Goal: Complete application form

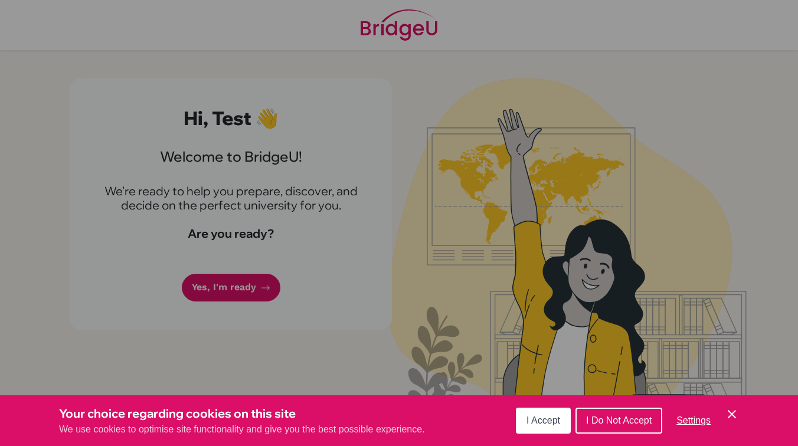
click at [214, 301] on div "Cookie Preferences" at bounding box center [399, 223] width 798 height 446
click at [621, 425] on span "I Do Not Accept" at bounding box center [618, 420] width 65 height 10
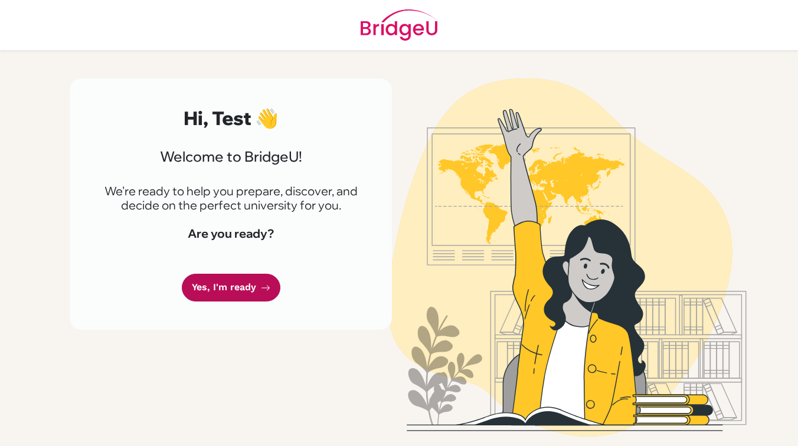
click at [268, 297] on link "Yes, I'm ready" at bounding box center [231, 288] width 99 height 28
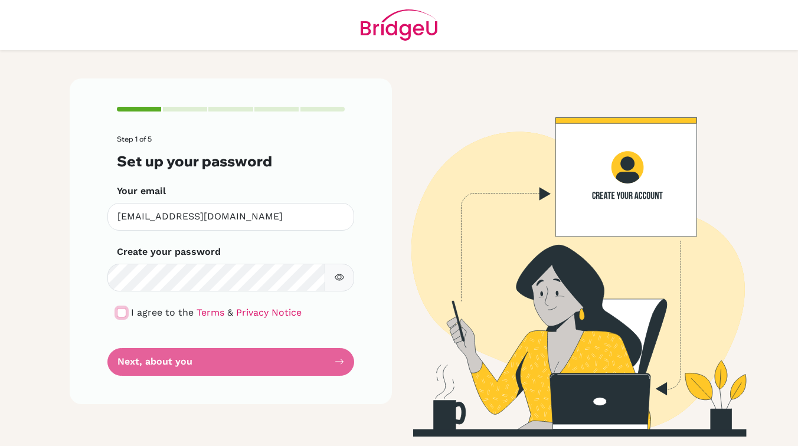
click at [123, 313] on input "checkbox" at bounding box center [121, 312] width 9 height 9
checkbox input "true"
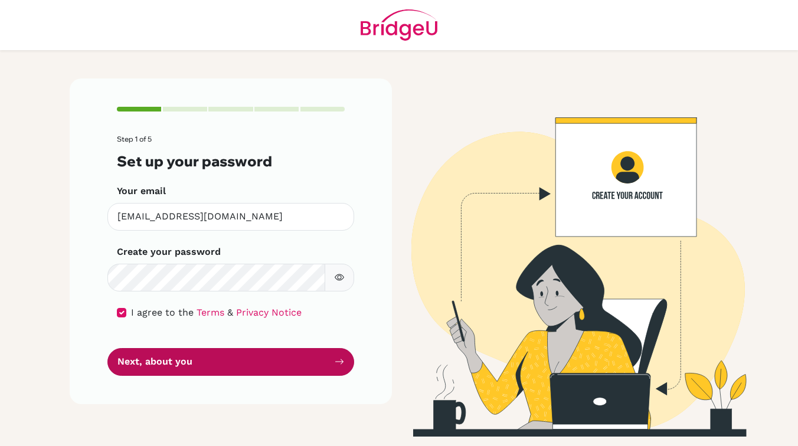
click at [151, 361] on button "Next, about you" at bounding box center [230, 362] width 247 height 28
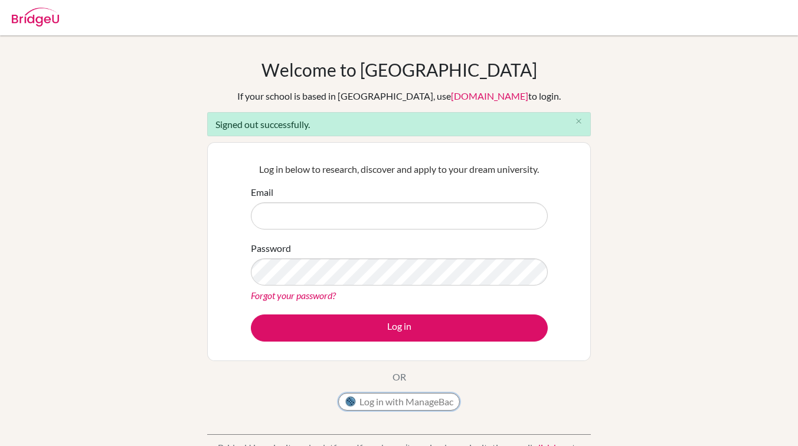
click at [362, 399] on button "Log in with ManageBac" at bounding box center [399, 402] width 122 height 18
click at [391, 398] on button "Log in with ManageBac" at bounding box center [399, 402] width 122 height 18
click at [405, 402] on button "Log in with ManageBac" at bounding box center [399, 402] width 122 height 18
click at [360, 402] on button "Log in with ManageBac" at bounding box center [399, 402] width 122 height 18
